Goal: Task Accomplishment & Management: Manage account settings

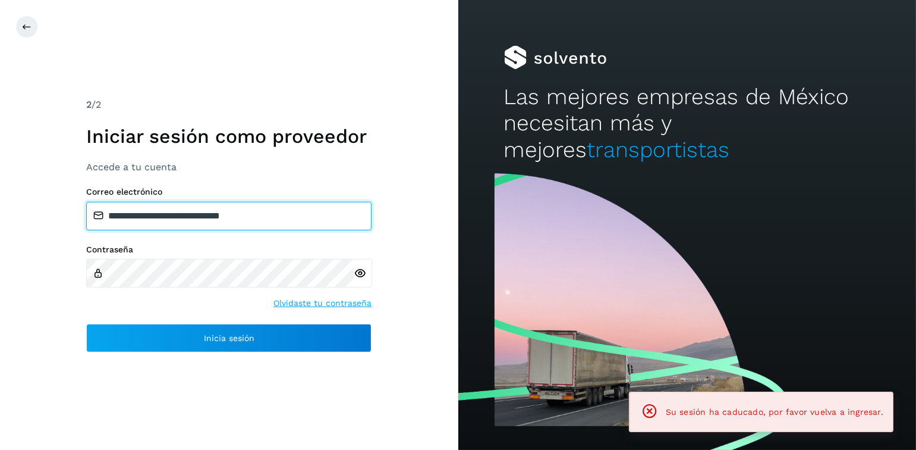
drag, startPoint x: 260, startPoint y: 211, endPoint x: 166, endPoint y: 211, distance: 93.4
click at [166, 211] on input "**********" at bounding box center [228, 216] width 285 height 29
drag, startPoint x: 285, startPoint y: 213, endPoint x: 172, endPoint y: 212, distance: 112.4
click at [172, 212] on input "**********" at bounding box center [228, 216] width 285 height 29
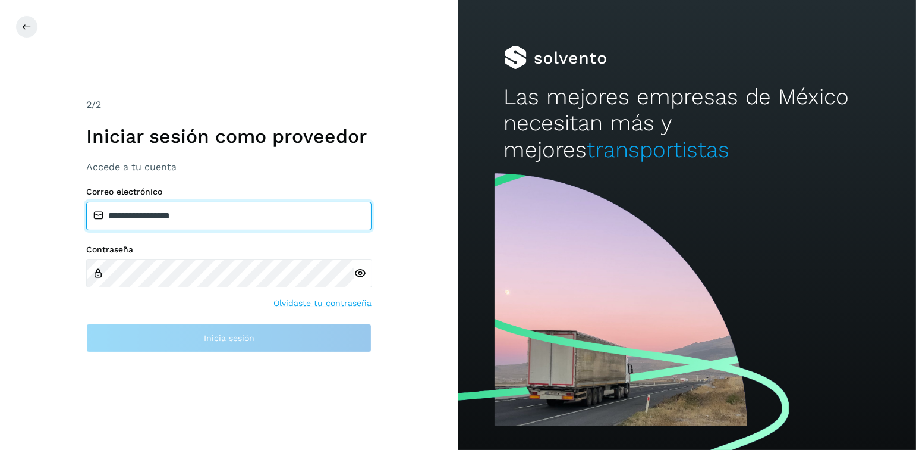
type input "**********"
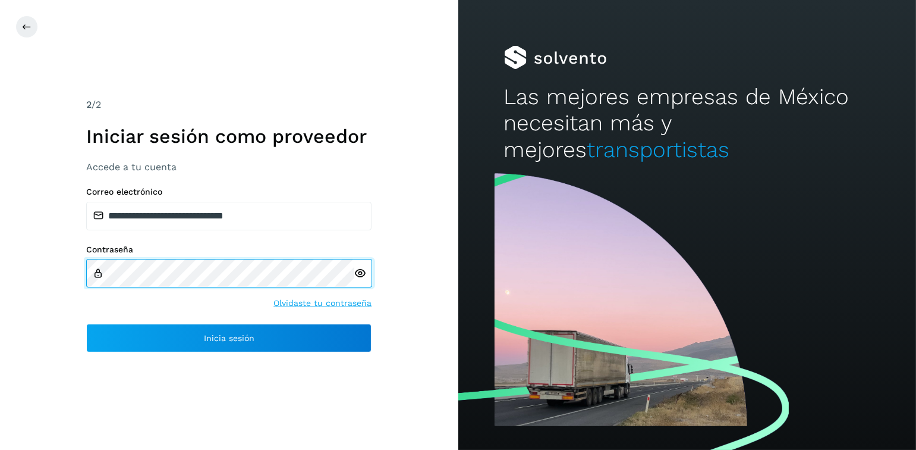
click at [78, 276] on div "**********" at bounding box center [229, 225] width 458 height 450
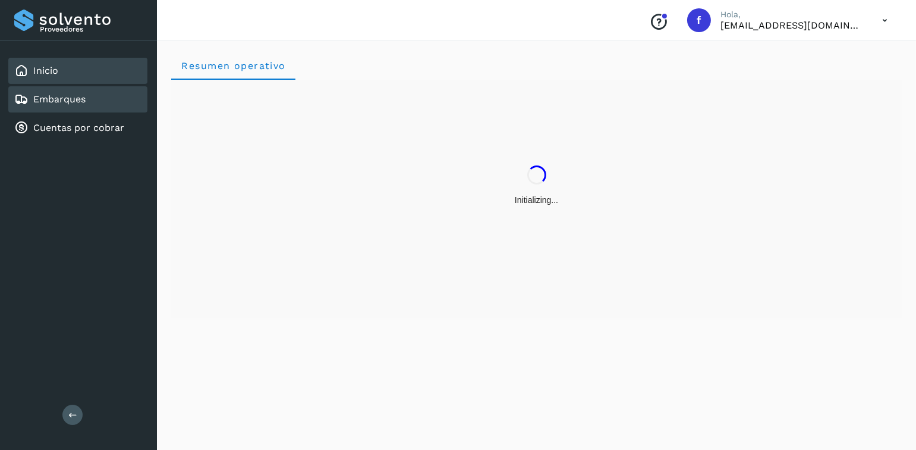
click at [96, 106] on div "Embarques" at bounding box center [77, 99] width 139 height 26
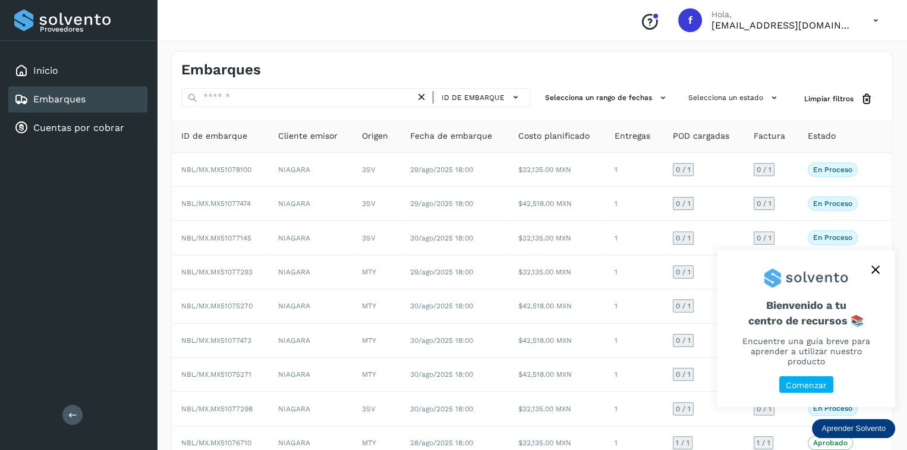
click at [881, 278] on button "close," at bounding box center [876, 269] width 18 height 18
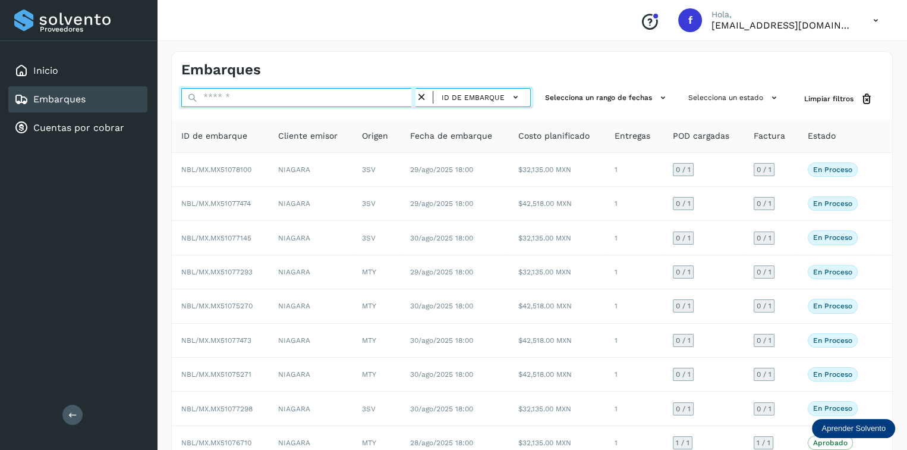
click at [340, 95] on input "text" at bounding box center [298, 97] width 234 height 19
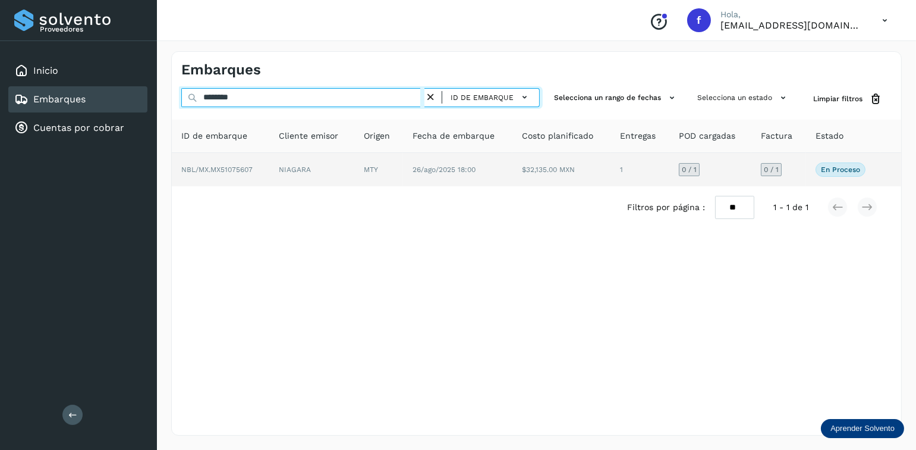
type input "********"
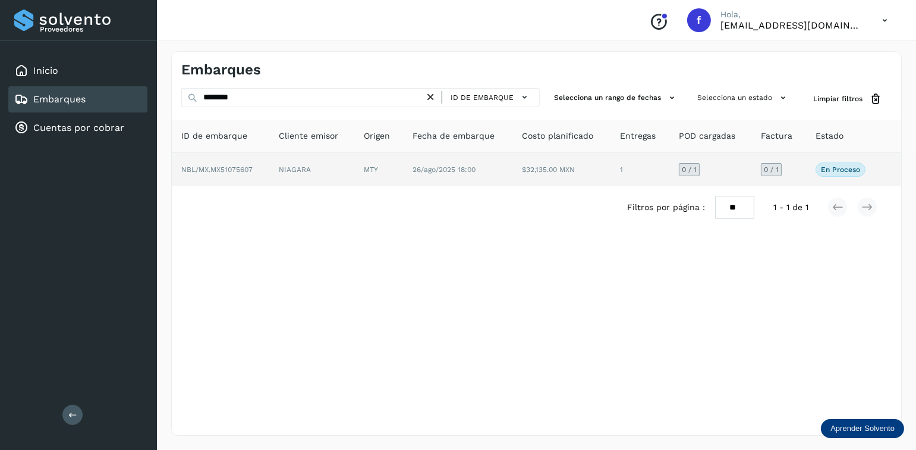
click at [515, 161] on td "$32,135.00 MXN" at bounding box center [562, 169] width 98 height 33
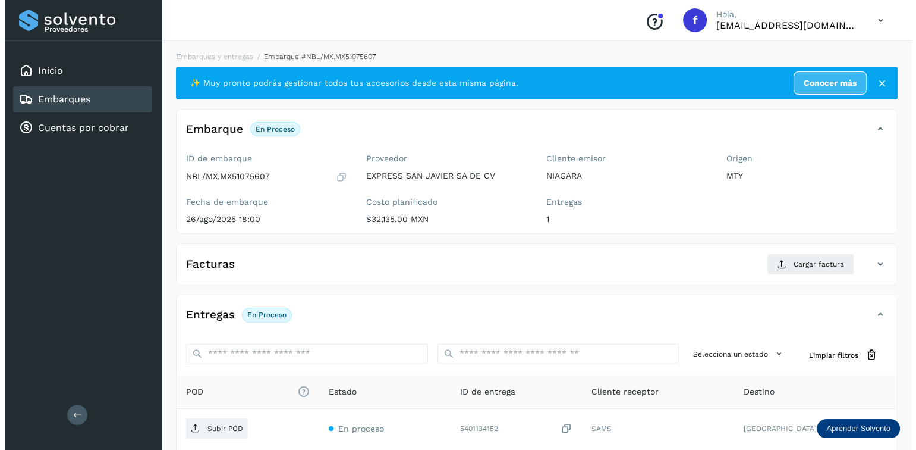
scroll to position [114, 0]
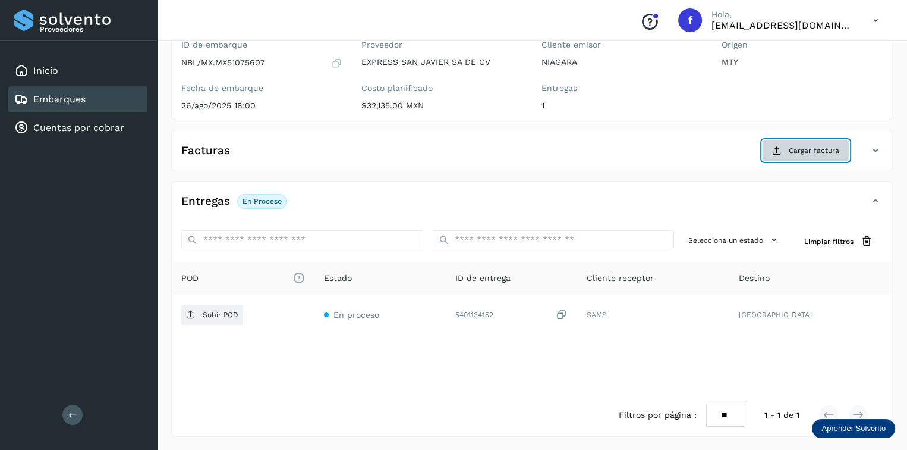
click at [783, 141] on button "Cargar factura" at bounding box center [805, 150] width 87 height 21
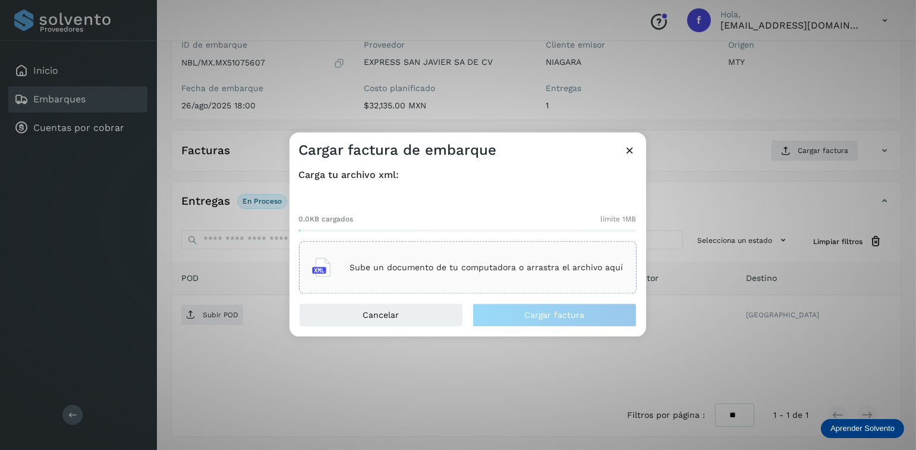
click at [458, 255] on div "Sube un documento de tu computadora o arrastra el archivo aquí" at bounding box center [468, 268] width 312 height 32
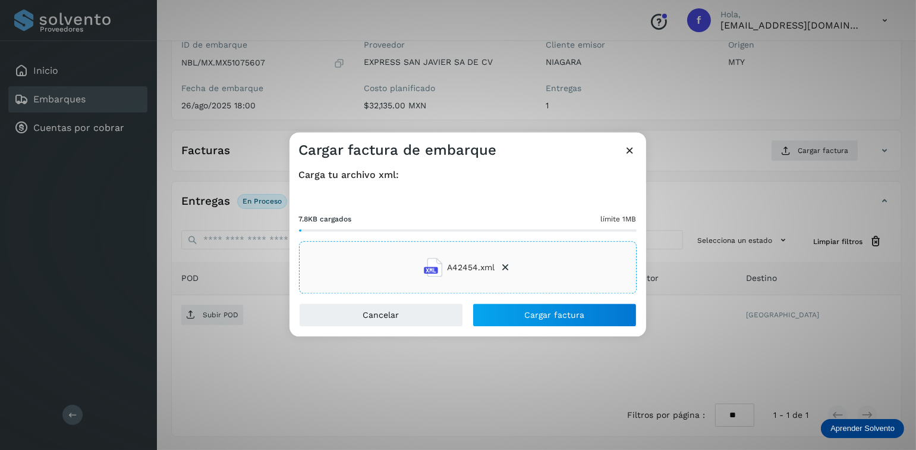
click at [482, 327] on div "Cancelar Cargar factura" at bounding box center [468, 319] width 357 height 33
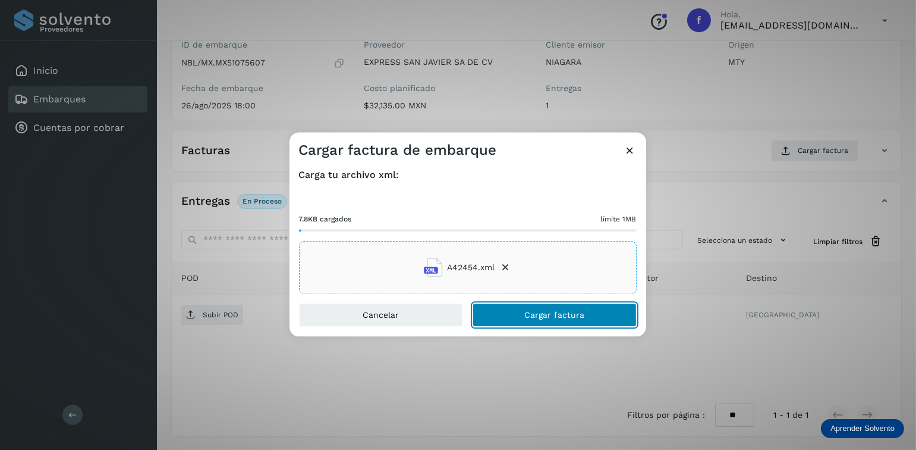
click at [485, 325] on button "Cargar factura" at bounding box center [555, 315] width 164 height 24
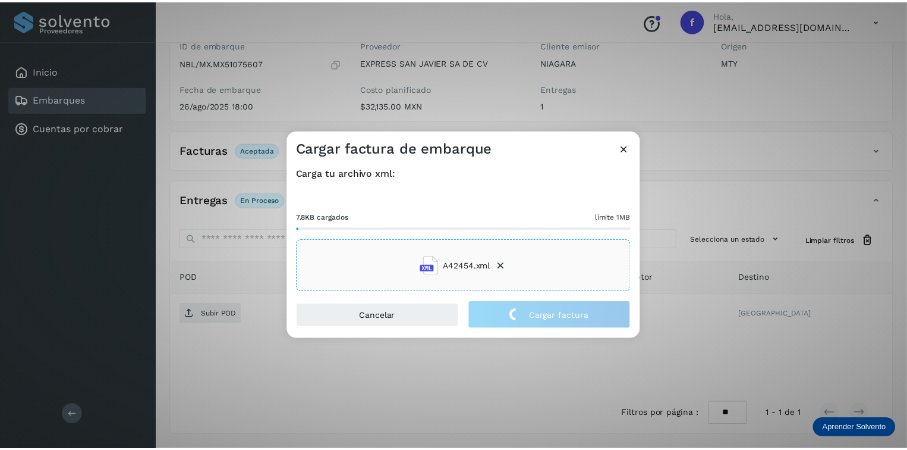
scroll to position [112, 0]
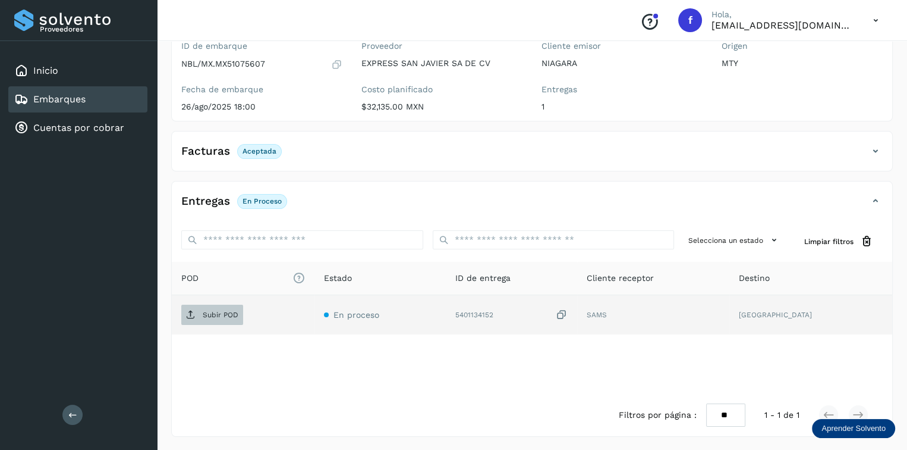
click at [209, 312] on p "Subir POD" at bounding box center [221, 314] width 36 height 8
click at [55, 99] on link "Embarques" at bounding box center [59, 98] width 52 height 11
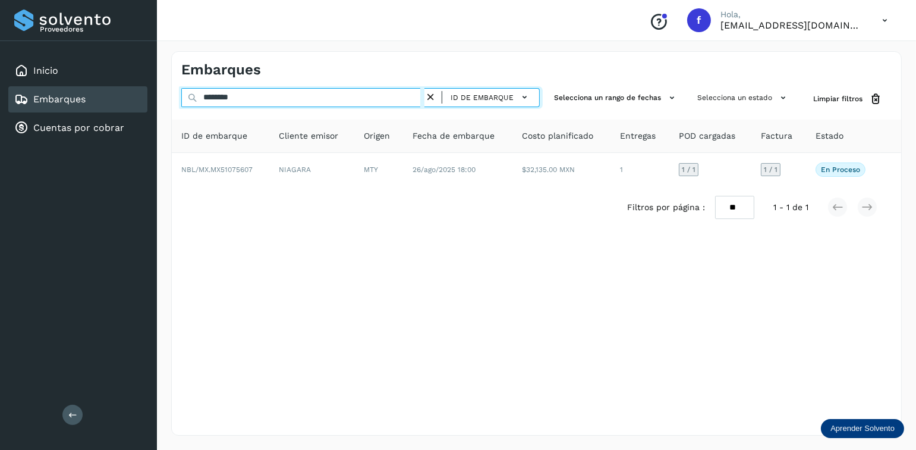
drag, startPoint x: 262, startPoint y: 99, endPoint x: 172, endPoint y: 103, distance: 89.9
click at [172, 103] on div "******** ID de embarque Selecciona un rango de fechas Selecciona un estado Limp…" at bounding box center [537, 99] width 730 height 22
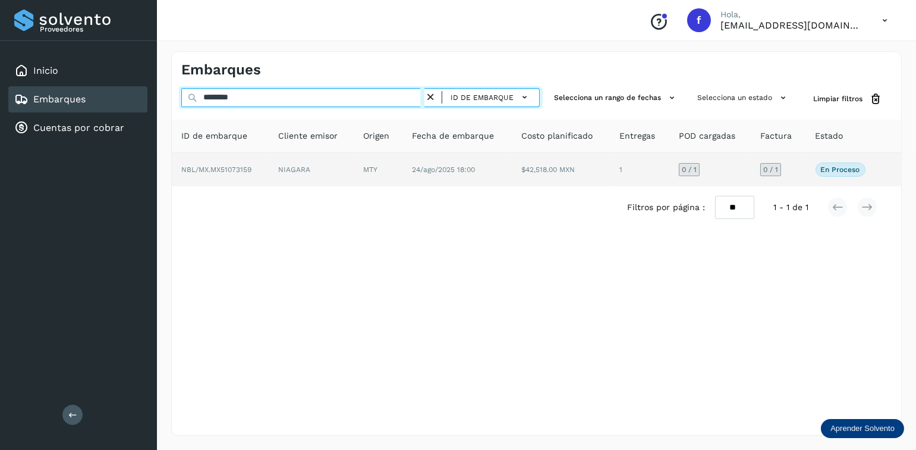
type input "********"
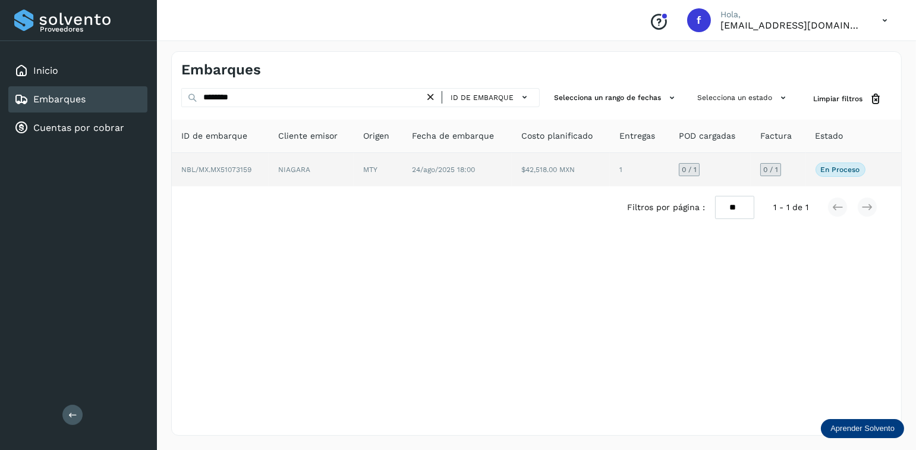
click at [485, 164] on td "24/ago/2025 18:00" at bounding box center [457, 169] width 109 height 33
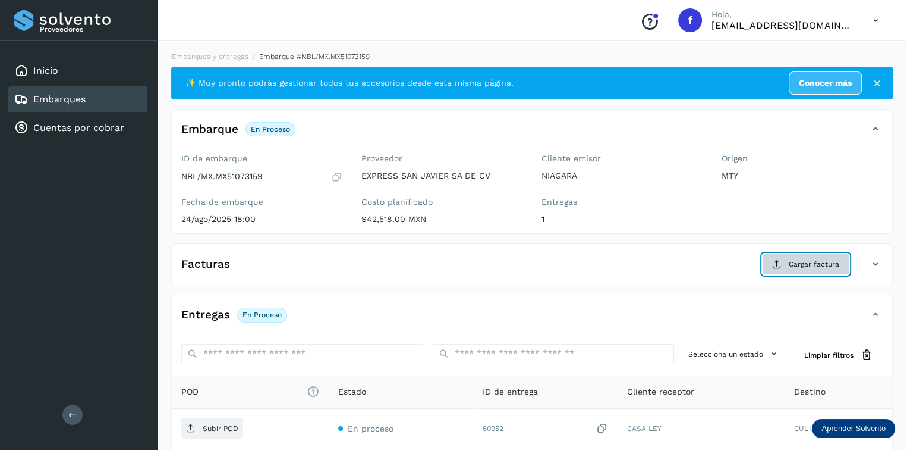
click at [794, 256] on button "Cargar factura" at bounding box center [805, 263] width 87 height 21
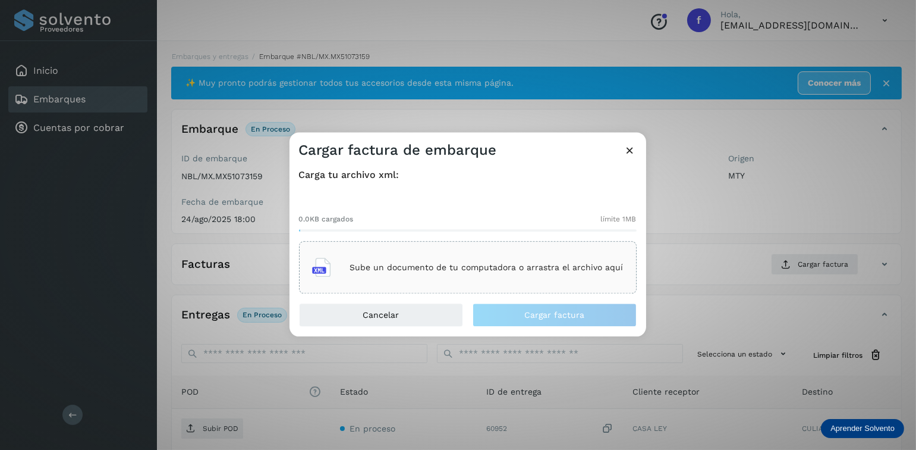
click at [598, 249] on div "Sube un documento de tu computadora o arrastra el archivo aquí" at bounding box center [468, 267] width 338 height 52
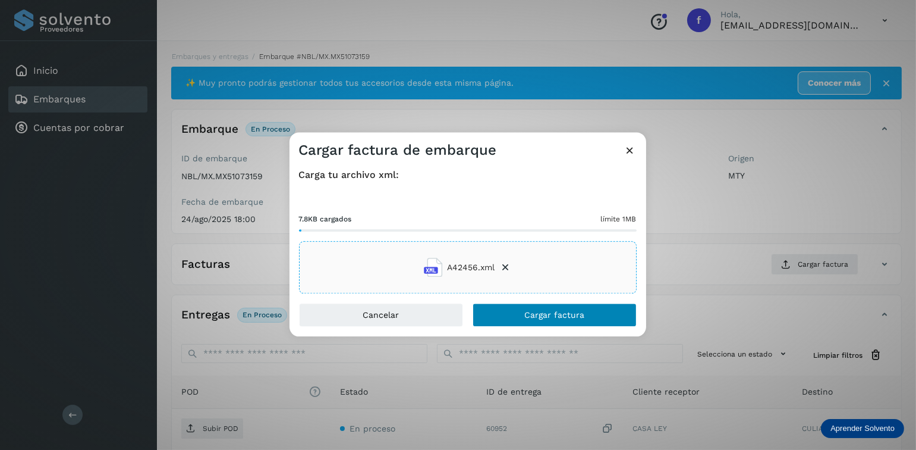
drag, startPoint x: 503, startPoint y: 301, endPoint x: 516, endPoint y: 306, distance: 13.2
click at [508, 301] on div "Carga tu archivo xml: 7.8KB cargados límite 1MB A42456.xml" at bounding box center [468, 230] width 357 height 143
click at [516, 306] on button "Cargar factura" at bounding box center [555, 315] width 164 height 24
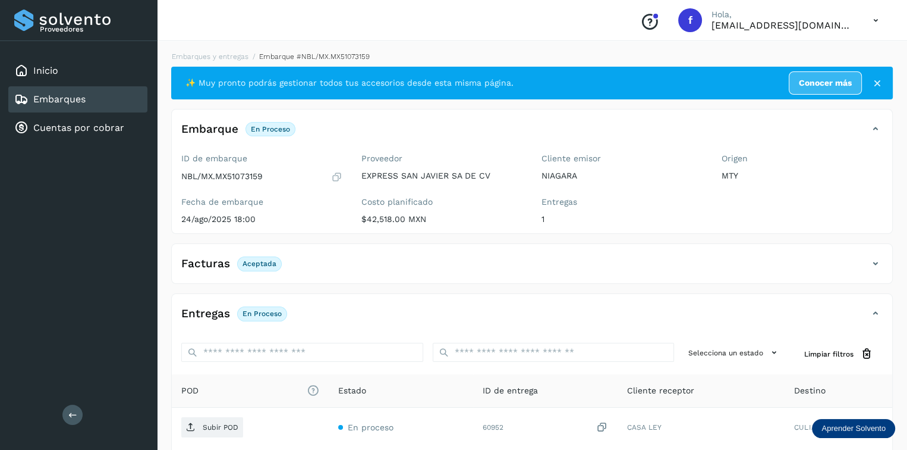
scroll to position [112, 0]
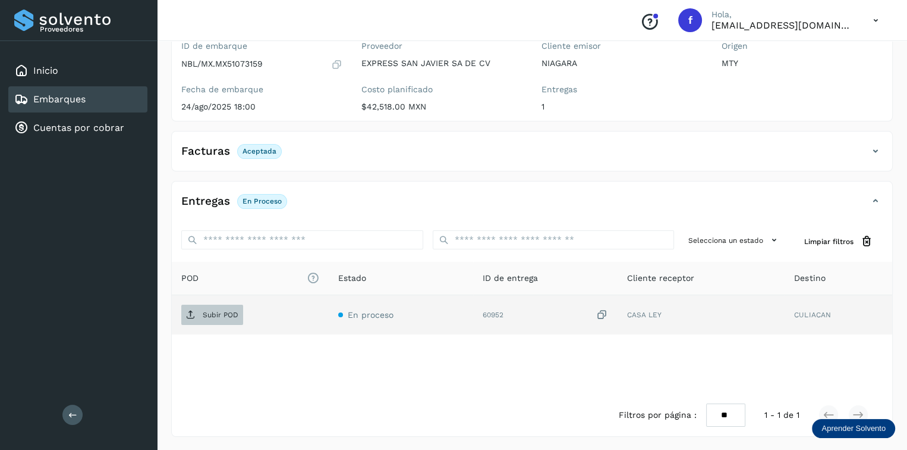
click at [215, 319] on span "Subir POD" at bounding box center [212, 314] width 62 height 19
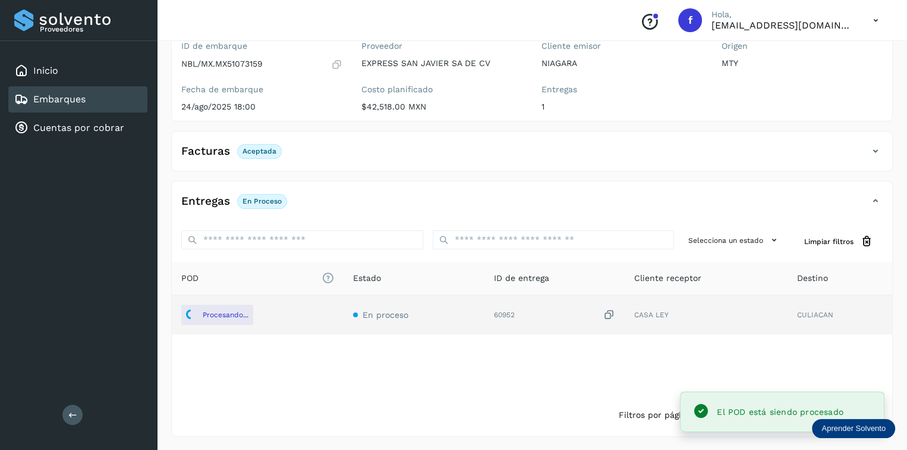
click at [122, 105] on div "Embarques" at bounding box center [77, 99] width 139 height 26
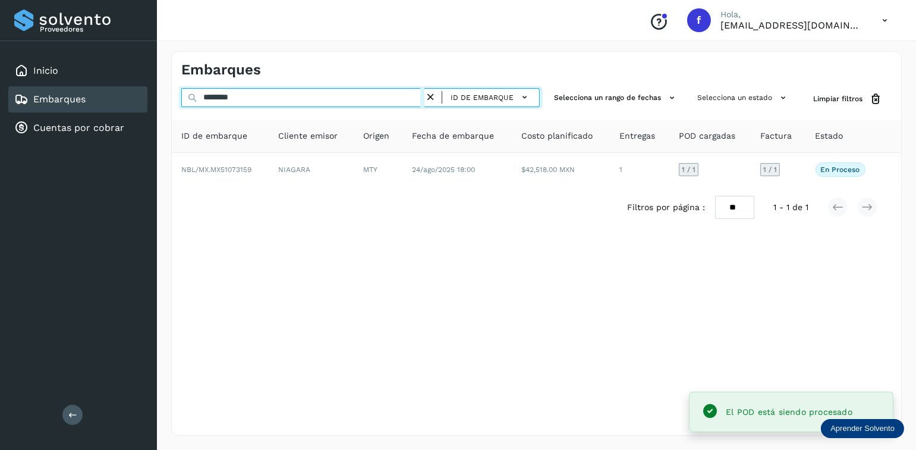
drag, startPoint x: 252, startPoint y: 95, endPoint x: 187, endPoint y: 94, distance: 64.8
click at [187, 94] on div "******** ID de embarque" at bounding box center [360, 99] width 359 height 22
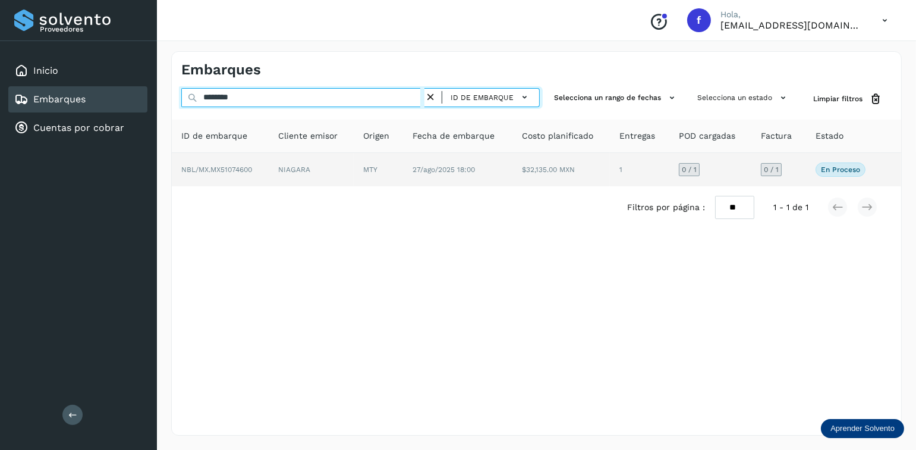
type input "********"
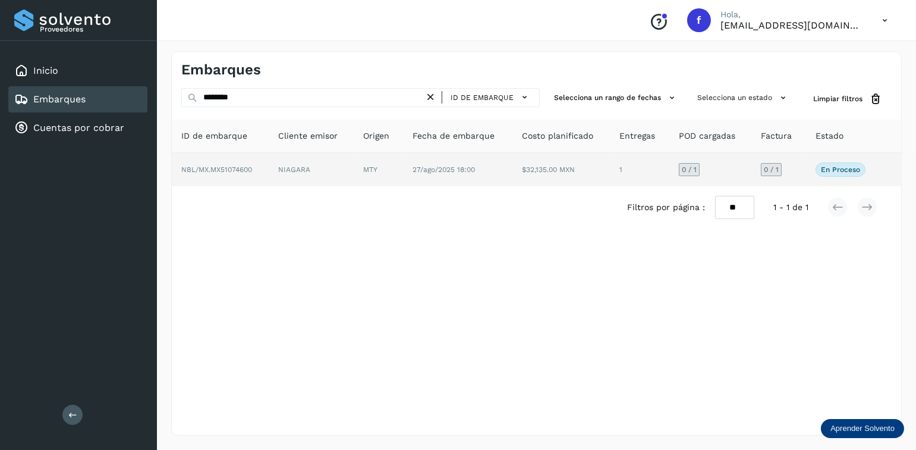
click at [436, 171] on span "27/ago/2025 18:00" at bounding box center [444, 169] width 62 height 8
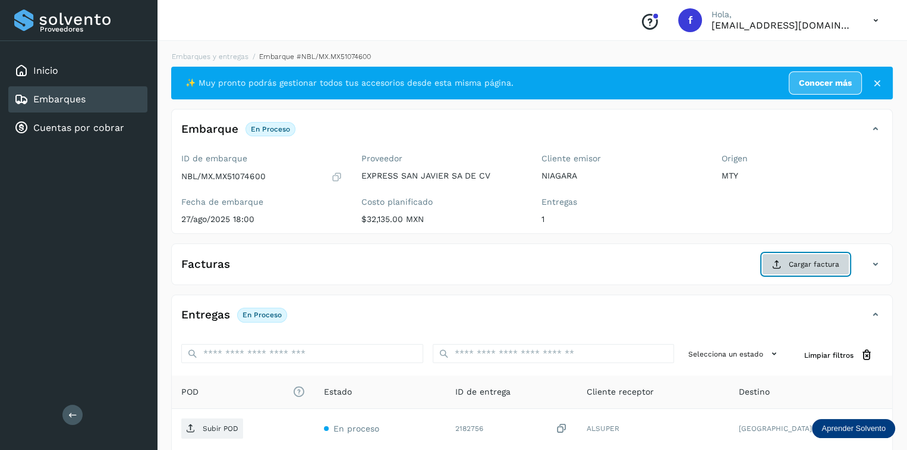
click at [784, 257] on button "Cargar factura" at bounding box center [805, 263] width 87 height 21
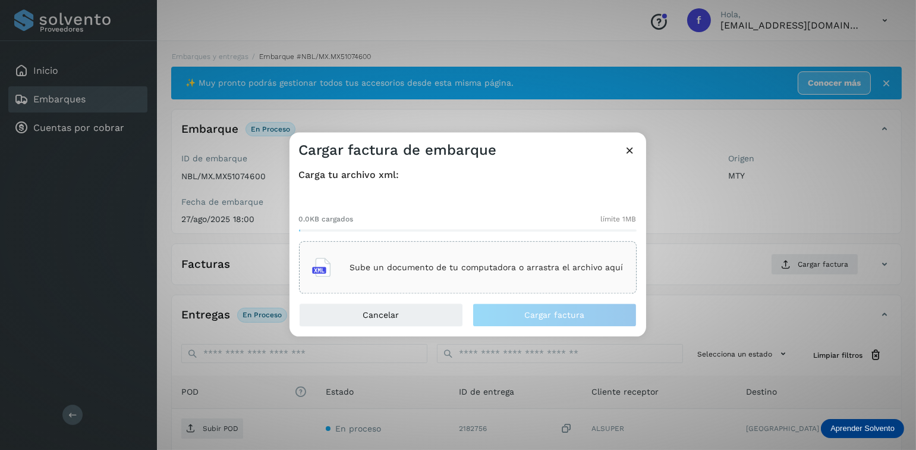
click at [507, 250] on div "Sube un documento de tu computadora o arrastra el archivo aquí" at bounding box center [468, 267] width 338 height 52
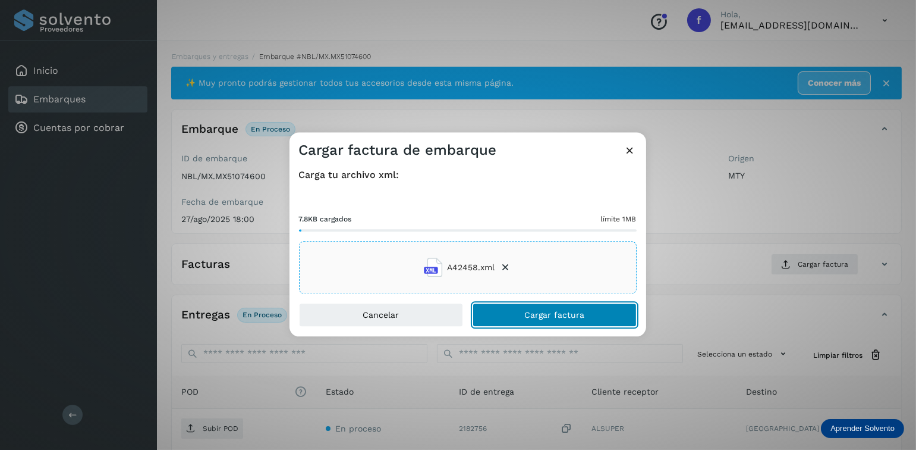
click at [498, 313] on button "Cargar factura" at bounding box center [555, 315] width 164 height 24
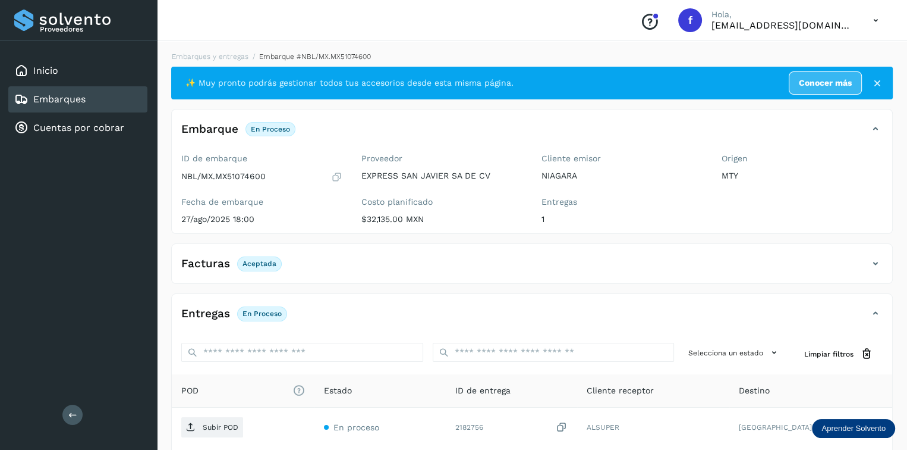
scroll to position [112, 0]
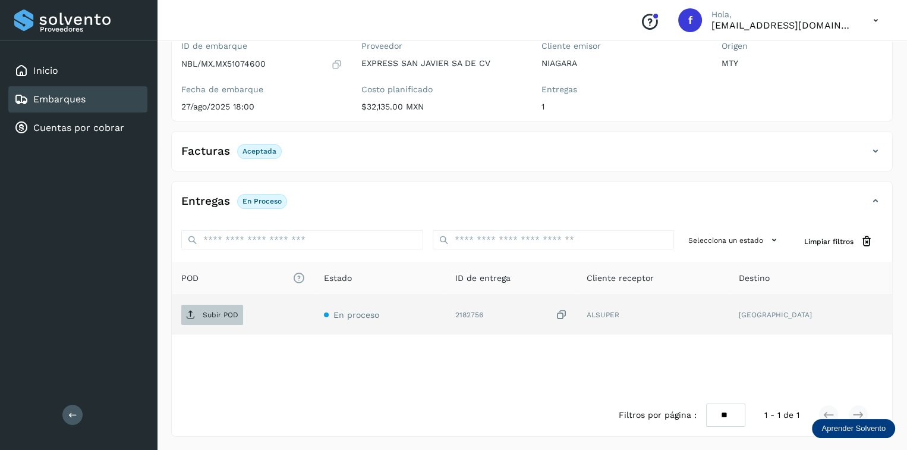
click at [232, 319] on span "Subir POD" at bounding box center [212, 314] width 62 height 19
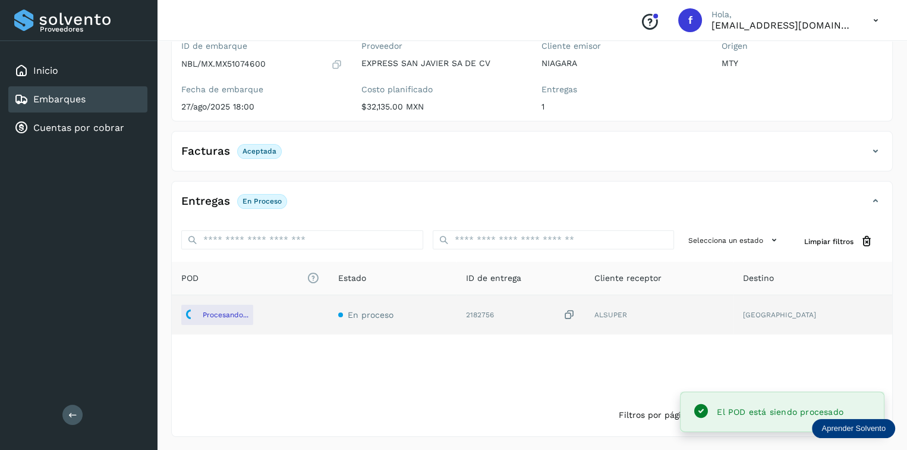
click at [121, 95] on div "Embarques" at bounding box center [77, 99] width 139 height 26
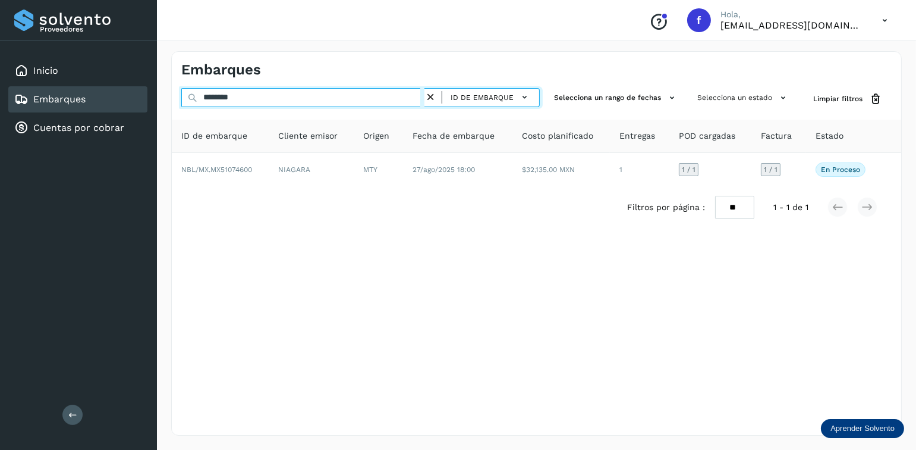
drag, startPoint x: 315, startPoint y: 90, endPoint x: 197, endPoint y: 107, distance: 118.4
click at [197, 107] on div "******** ID de embarque" at bounding box center [360, 99] width 359 height 22
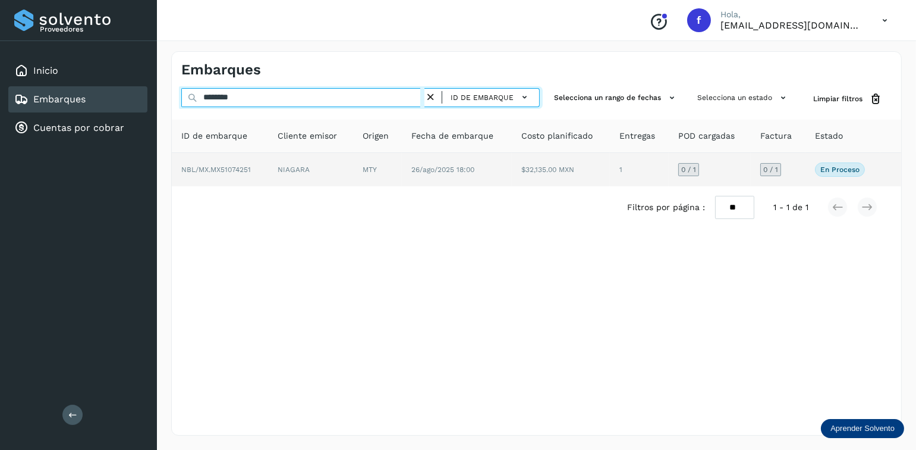
type input "********"
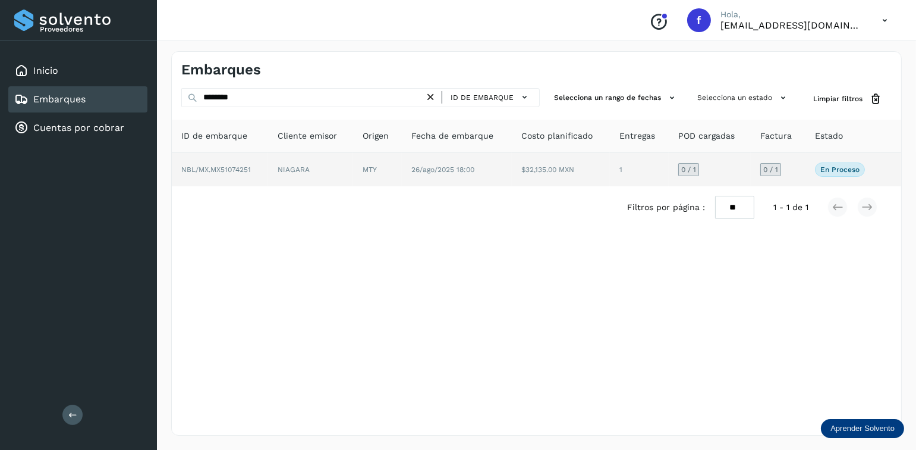
click at [496, 174] on td "26/ago/2025 18:00" at bounding box center [456, 169] width 109 height 33
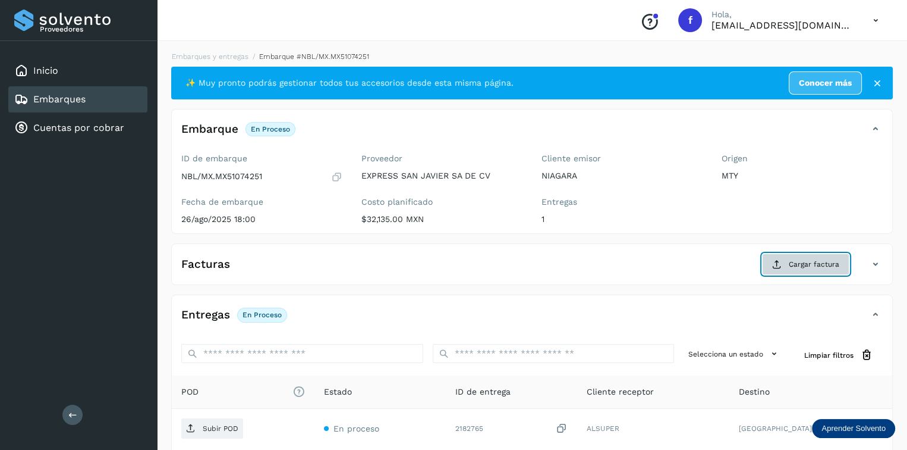
click at [788, 261] on button "Cargar factura" at bounding box center [805, 263] width 87 height 21
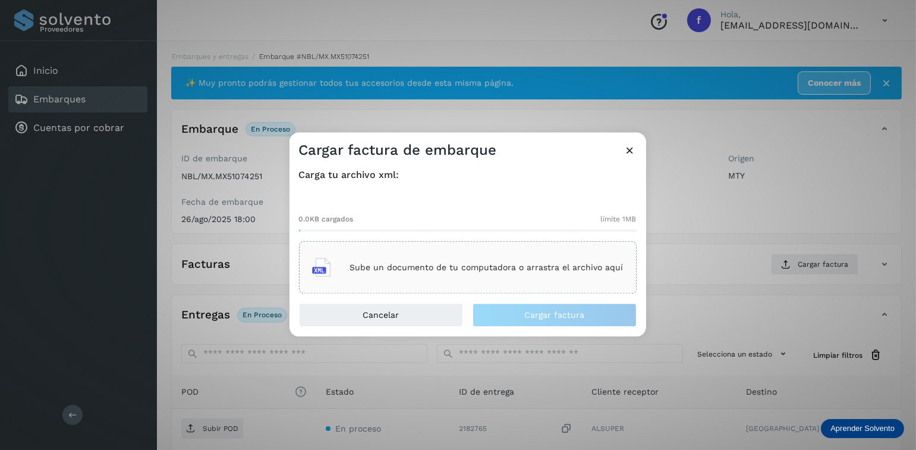
click at [583, 247] on div "Sube un documento de tu computadora o arrastra el archivo aquí" at bounding box center [468, 267] width 338 height 52
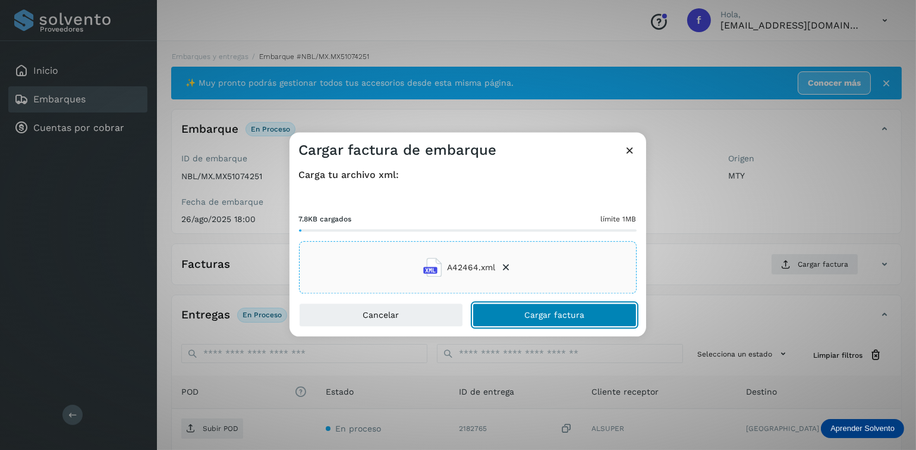
click at [507, 316] on button "Cargar factura" at bounding box center [555, 315] width 164 height 24
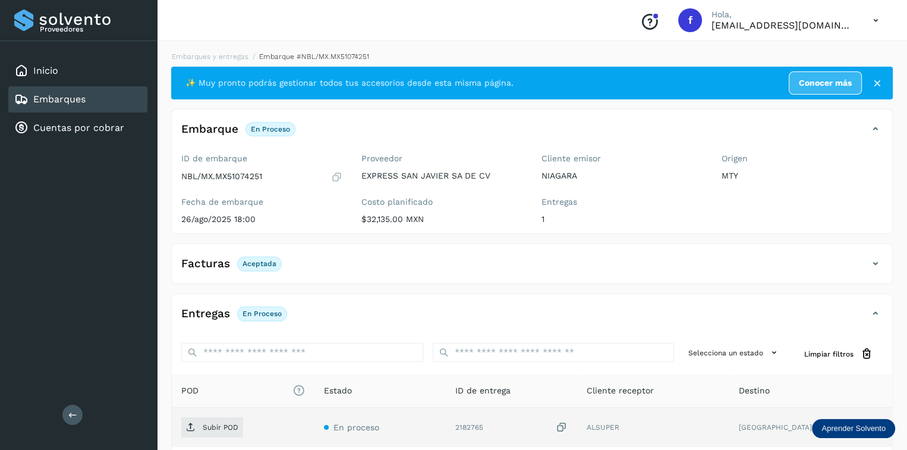
scroll to position [112, 0]
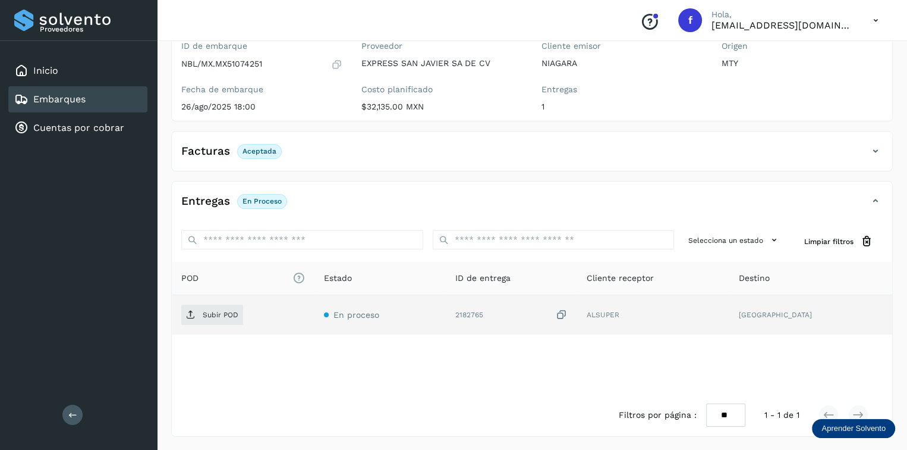
click at [253, 322] on div "Subir POD" at bounding box center [243, 314] width 124 height 20
click at [231, 316] on p "Subir POD" at bounding box center [221, 314] width 36 height 8
click at [99, 95] on div "Embarques" at bounding box center [77, 99] width 139 height 26
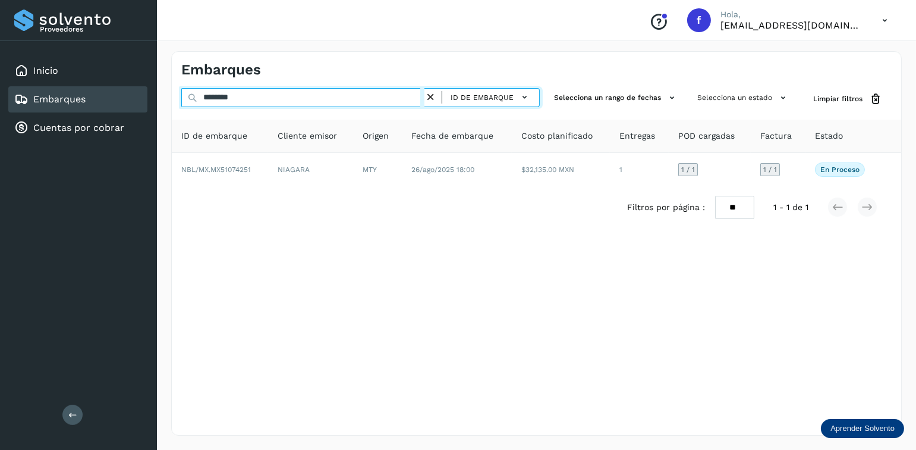
drag, startPoint x: 270, startPoint y: 93, endPoint x: 181, endPoint y: 99, distance: 89.4
click at [181, 99] on input "********" at bounding box center [302, 97] width 243 height 19
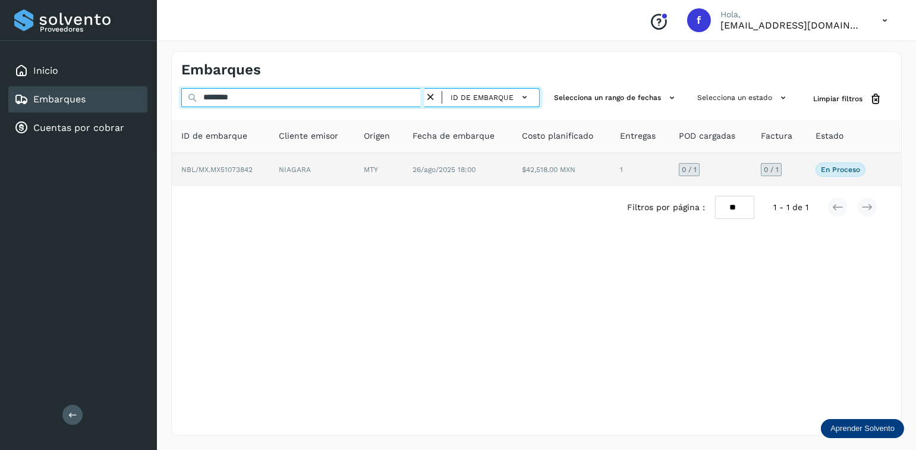
type input "********"
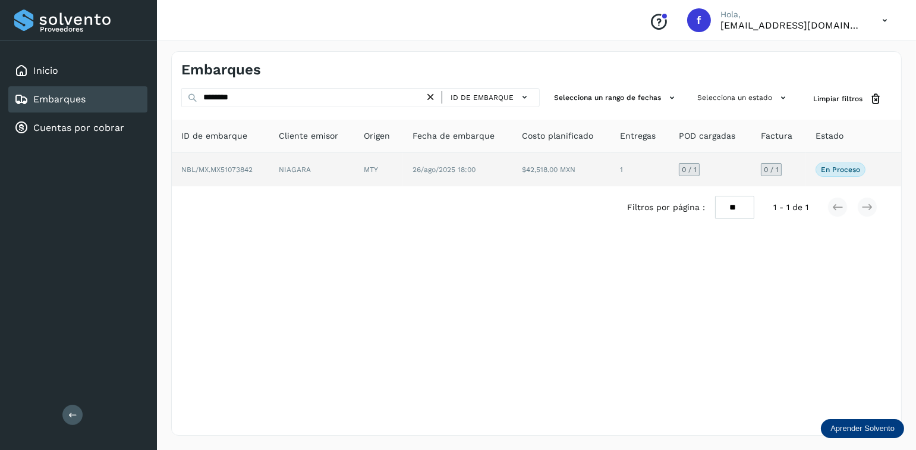
click at [424, 164] on td "26/ago/2025 18:00" at bounding box center [457, 169] width 109 height 33
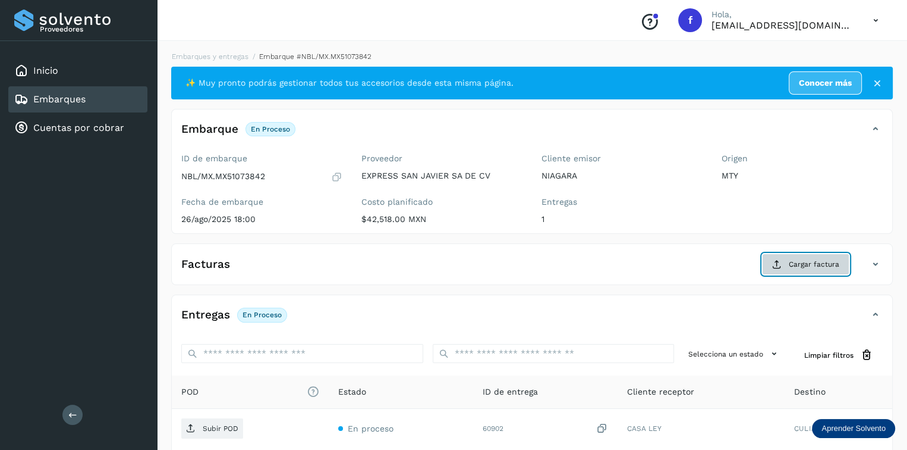
click at [793, 271] on button "Cargar factura" at bounding box center [805, 263] width 87 height 21
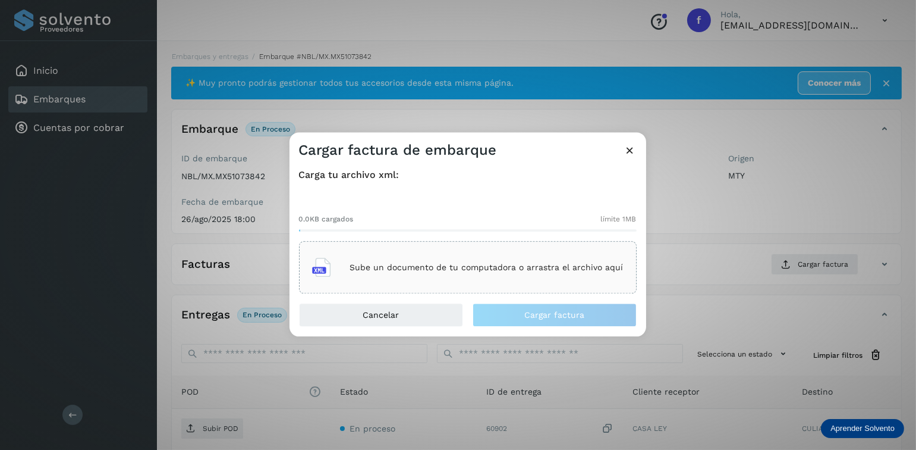
click at [510, 252] on div "Sube un documento de tu computadora o arrastra el archivo aquí" at bounding box center [468, 268] width 312 height 32
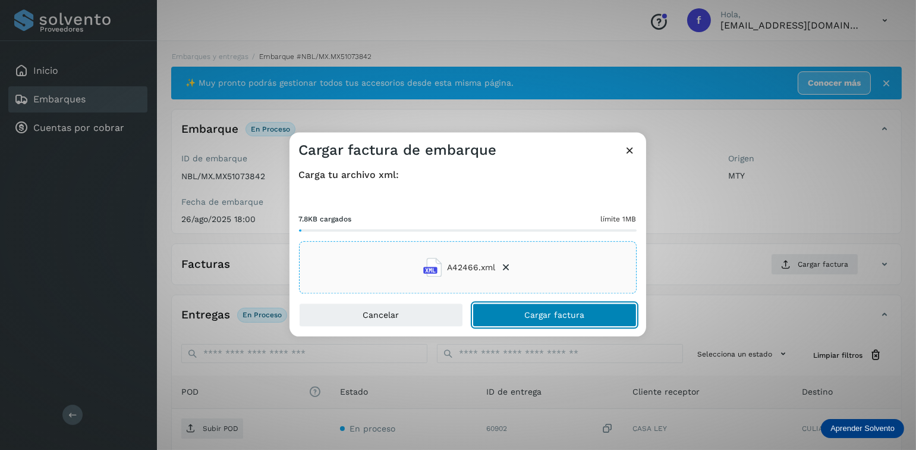
click at [524, 317] on button "Cargar factura" at bounding box center [555, 315] width 164 height 24
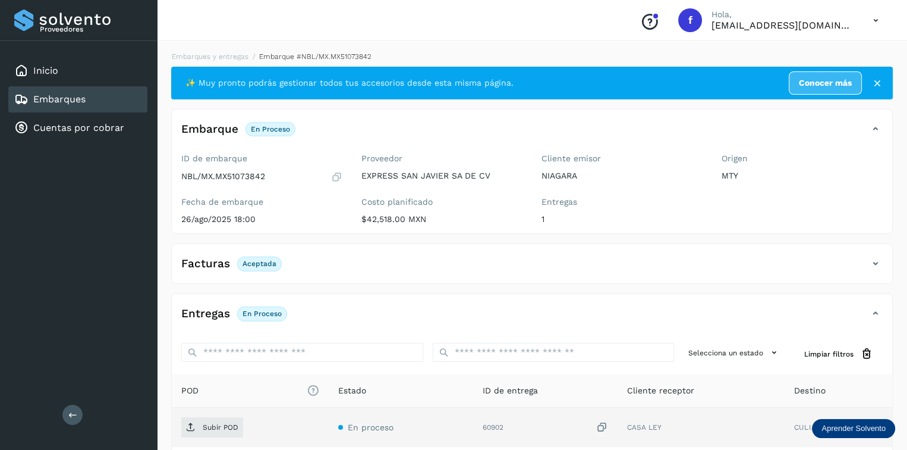
scroll to position [112, 0]
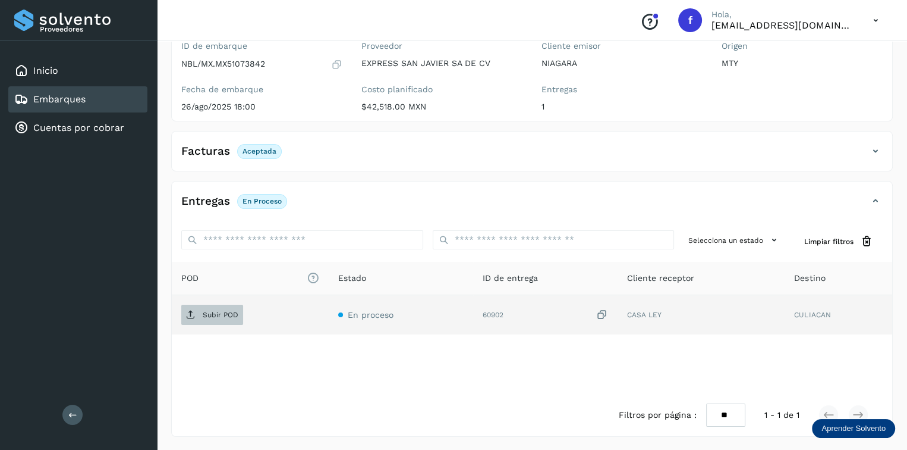
click at [238, 309] on span "Subir POD" at bounding box center [212, 314] width 62 height 19
click at [102, 104] on div "Embarques" at bounding box center [77, 99] width 139 height 26
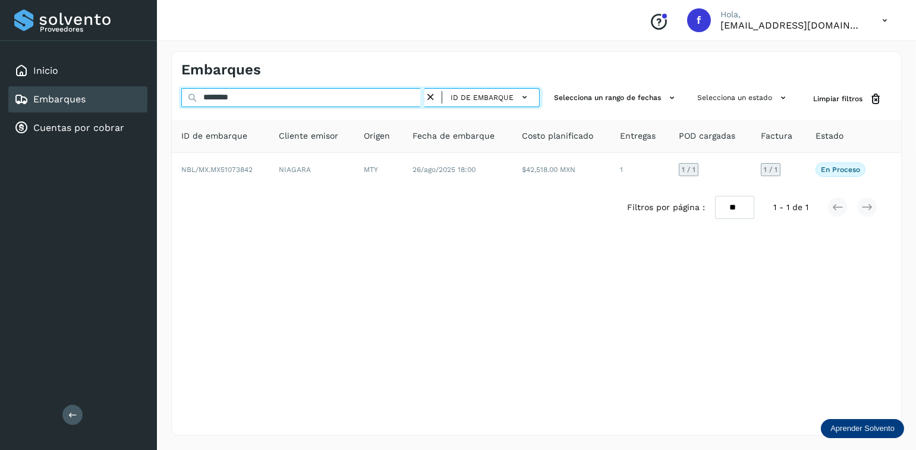
drag, startPoint x: 274, startPoint y: 98, endPoint x: 146, endPoint y: 112, distance: 128.6
click at [146, 112] on div "Proveedores Inicio Embarques Cuentas por cobrar Salir Conoce nuestros beneficio…" at bounding box center [458, 225] width 916 height 450
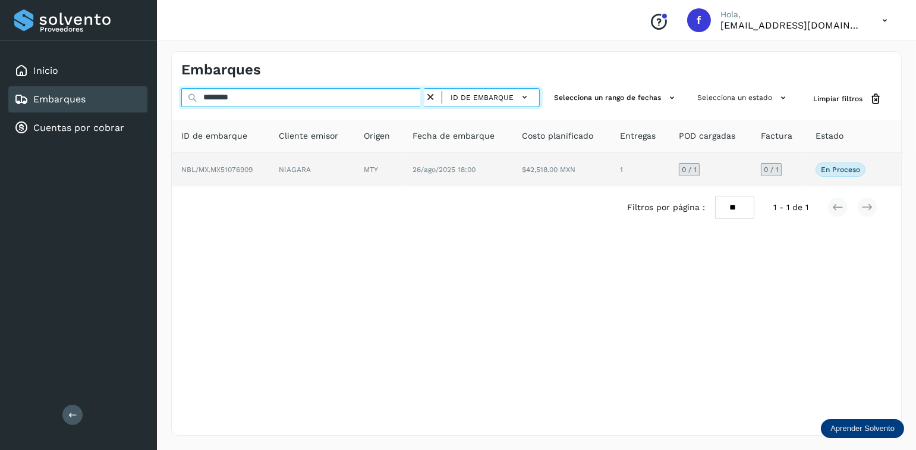
type input "********"
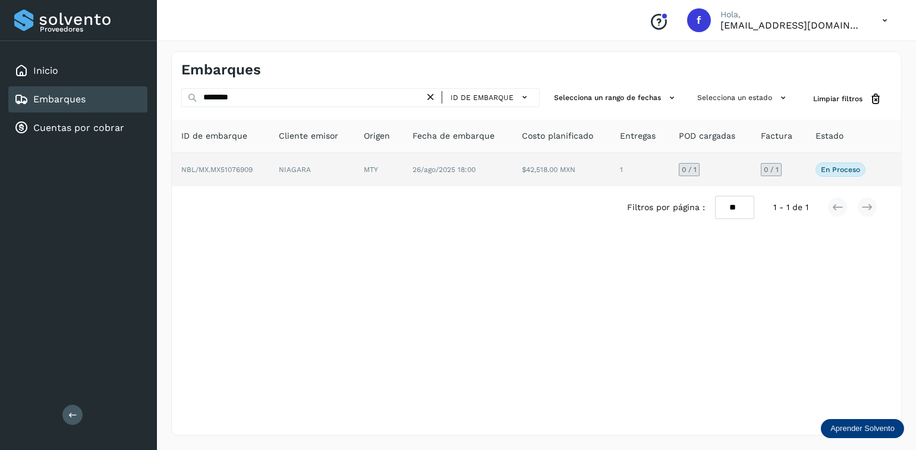
click at [466, 186] on td "26/ago/2025 18:00" at bounding box center [457, 169] width 109 height 33
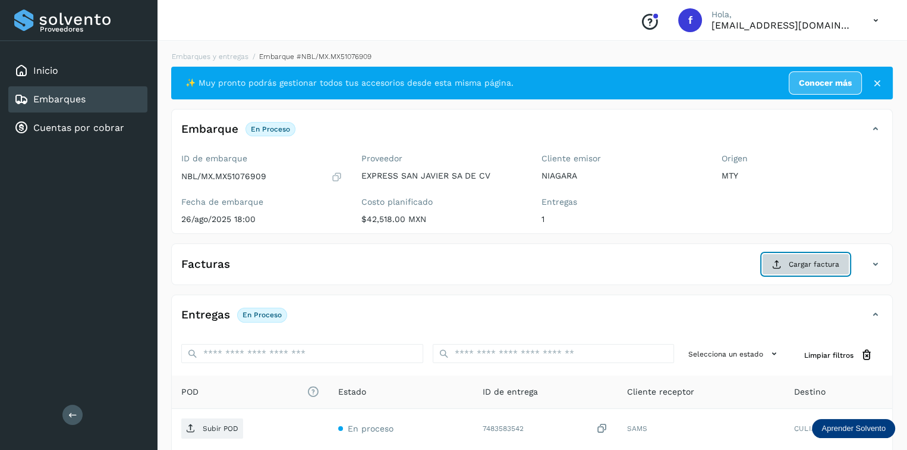
click at [784, 266] on button "Cargar factura" at bounding box center [805, 263] width 87 height 21
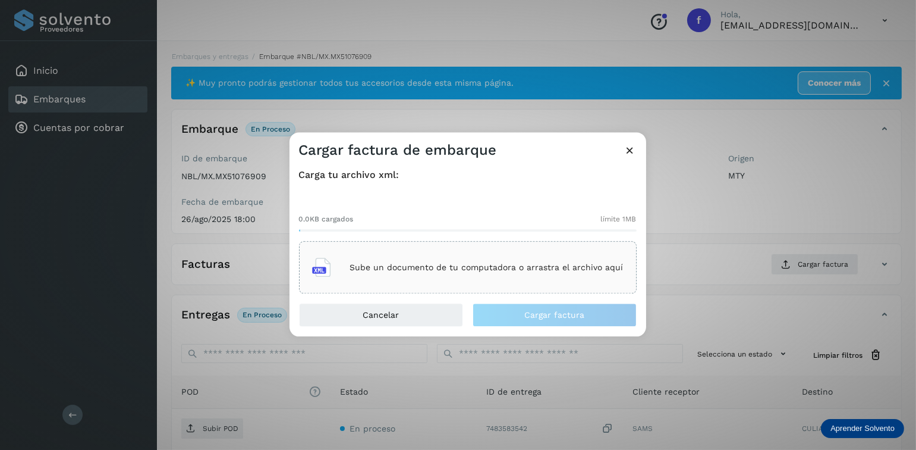
click at [617, 263] on p "Sube un documento de tu computadora o arrastra el archivo aquí" at bounding box center [487, 267] width 274 height 10
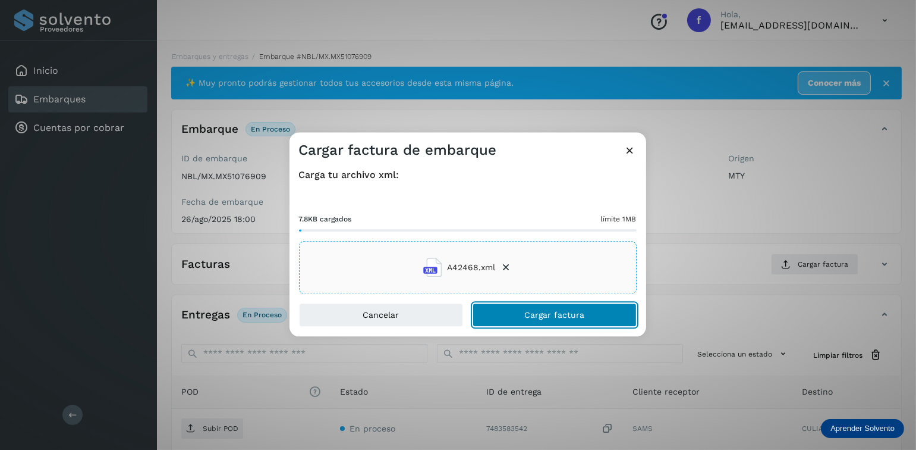
click at [488, 316] on button "Cargar factura" at bounding box center [555, 315] width 164 height 24
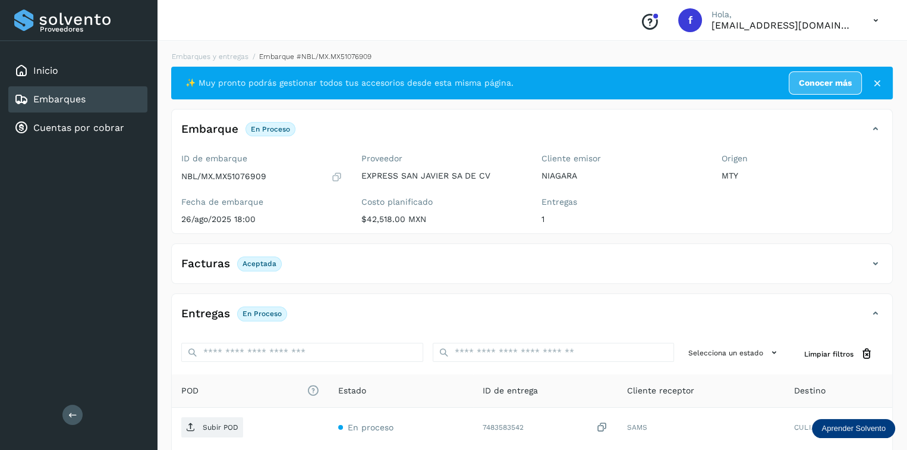
scroll to position [112, 0]
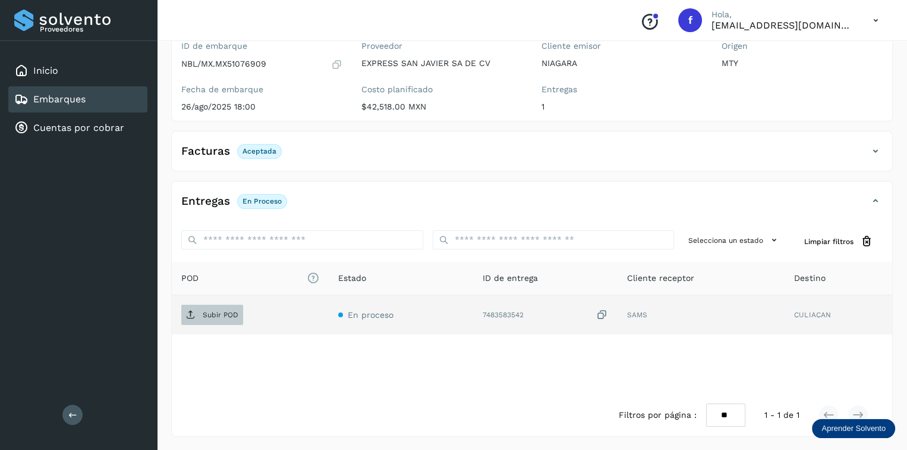
click at [218, 313] on p "Subir POD" at bounding box center [221, 314] width 36 height 8
click at [119, 97] on div "Embarques" at bounding box center [77, 99] width 139 height 26
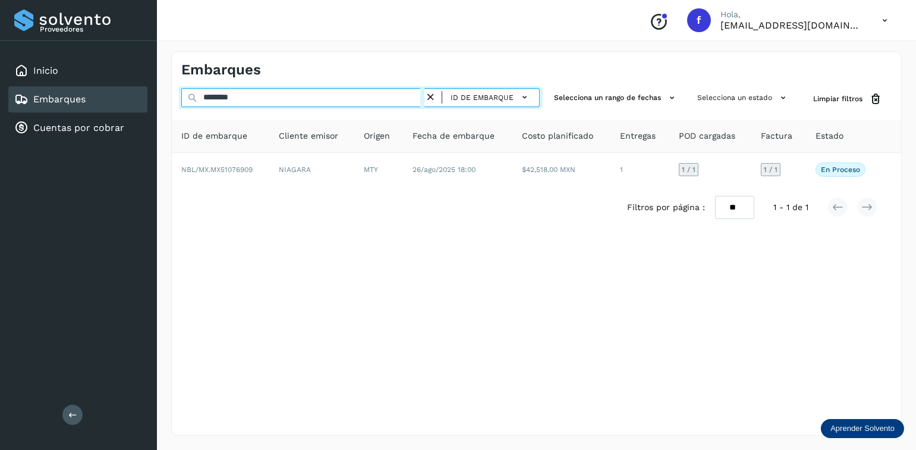
drag, startPoint x: 206, startPoint y: 100, endPoint x: 165, endPoint y: 100, distance: 40.4
click at [166, 100] on div "Embarques ******** ID de embarque Selecciona un rango de fechas Selecciona un e…" at bounding box center [536, 243] width 759 height 413
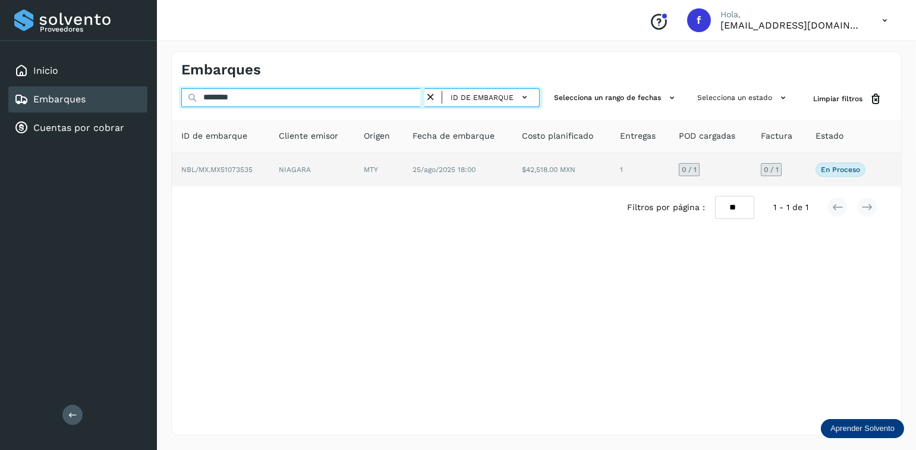
type input "********"
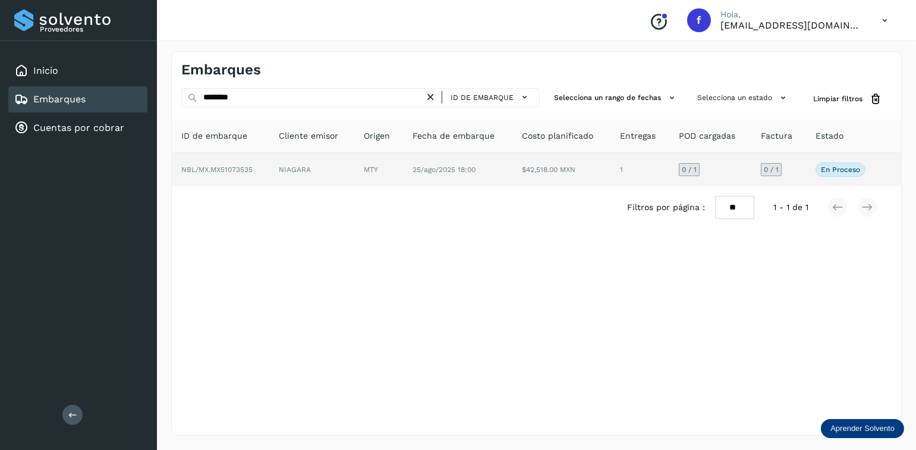
click at [438, 178] on td "25/ago/2025 18:00" at bounding box center [457, 169] width 109 height 33
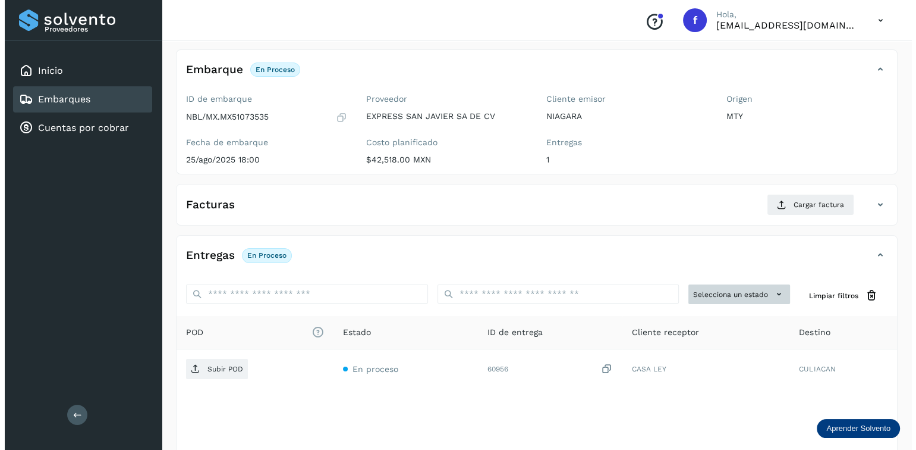
scroll to position [114, 0]
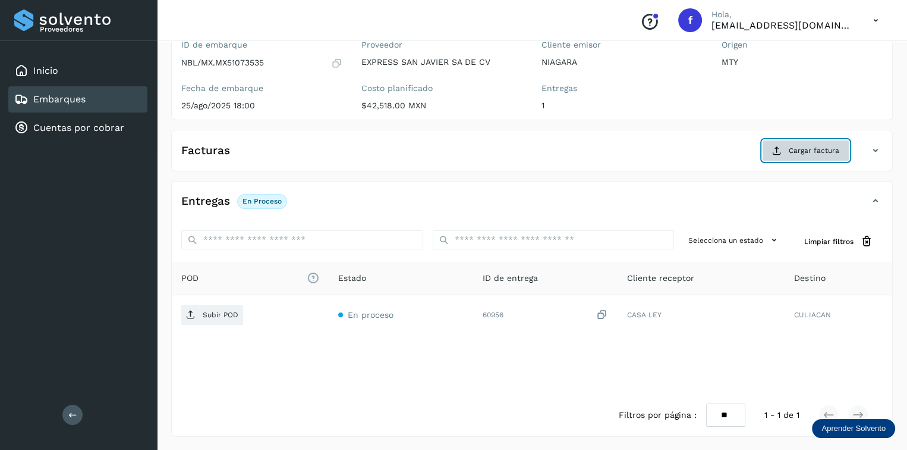
click at [784, 156] on button "Cargar factura" at bounding box center [805, 150] width 87 height 21
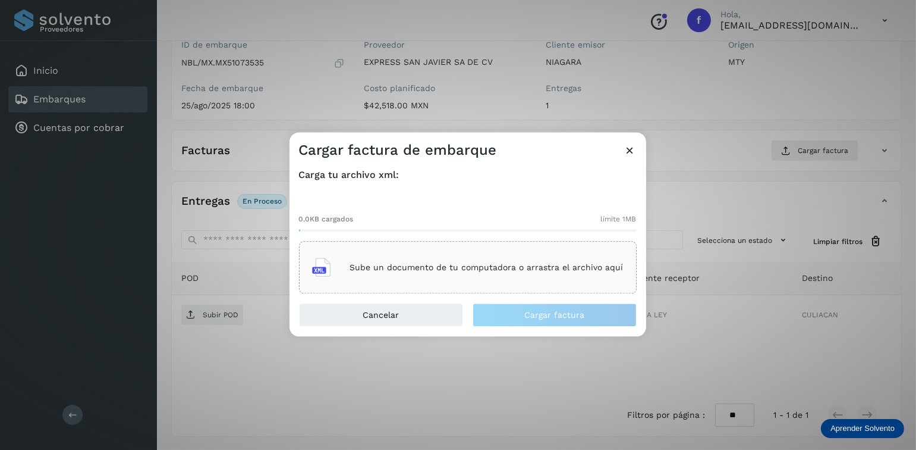
click at [494, 278] on div "Sube un documento de tu computadora o arrastra el archivo aquí" at bounding box center [468, 268] width 312 height 32
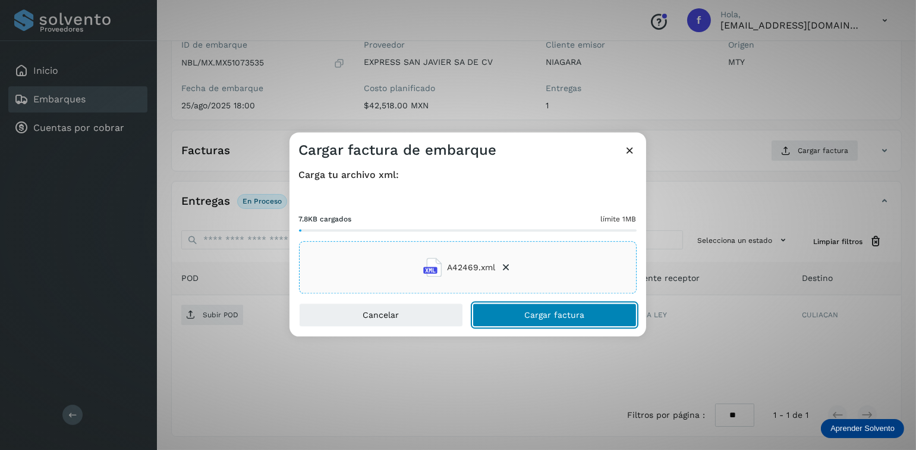
click at [493, 313] on button "Cargar factura" at bounding box center [555, 315] width 164 height 24
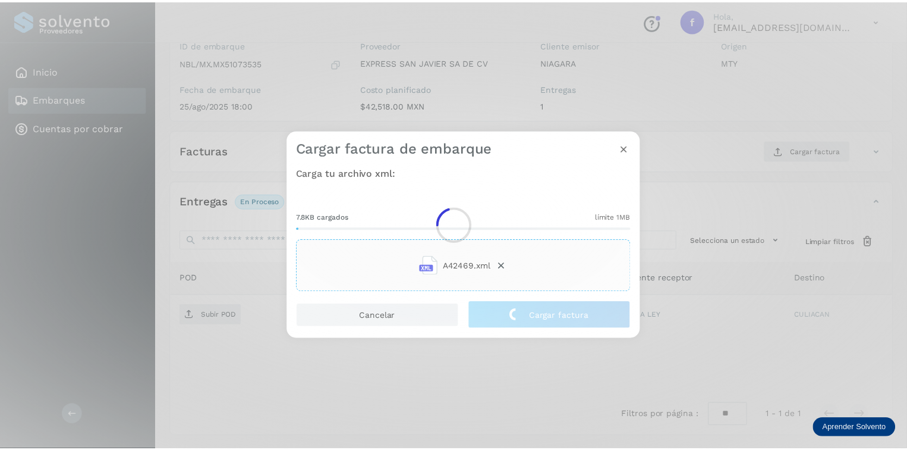
scroll to position [112, 0]
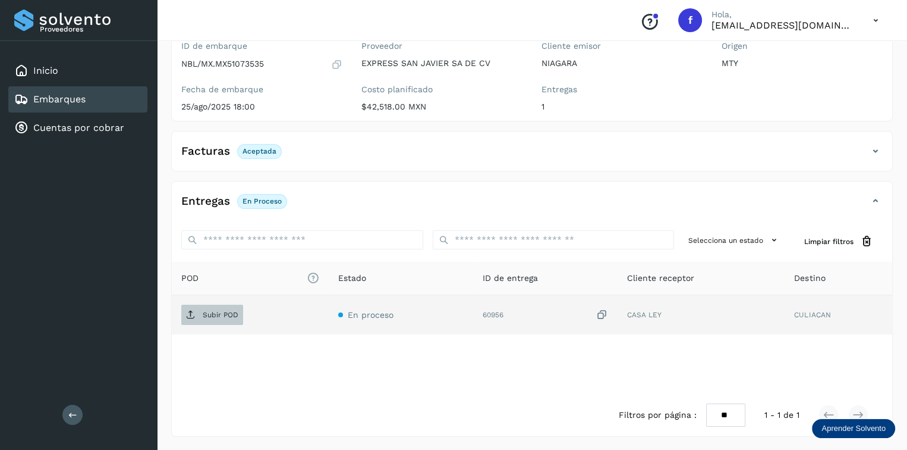
click at [213, 307] on span "Subir POD" at bounding box center [212, 314] width 62 height 19
